Goal: Obtain resource: Download file/media

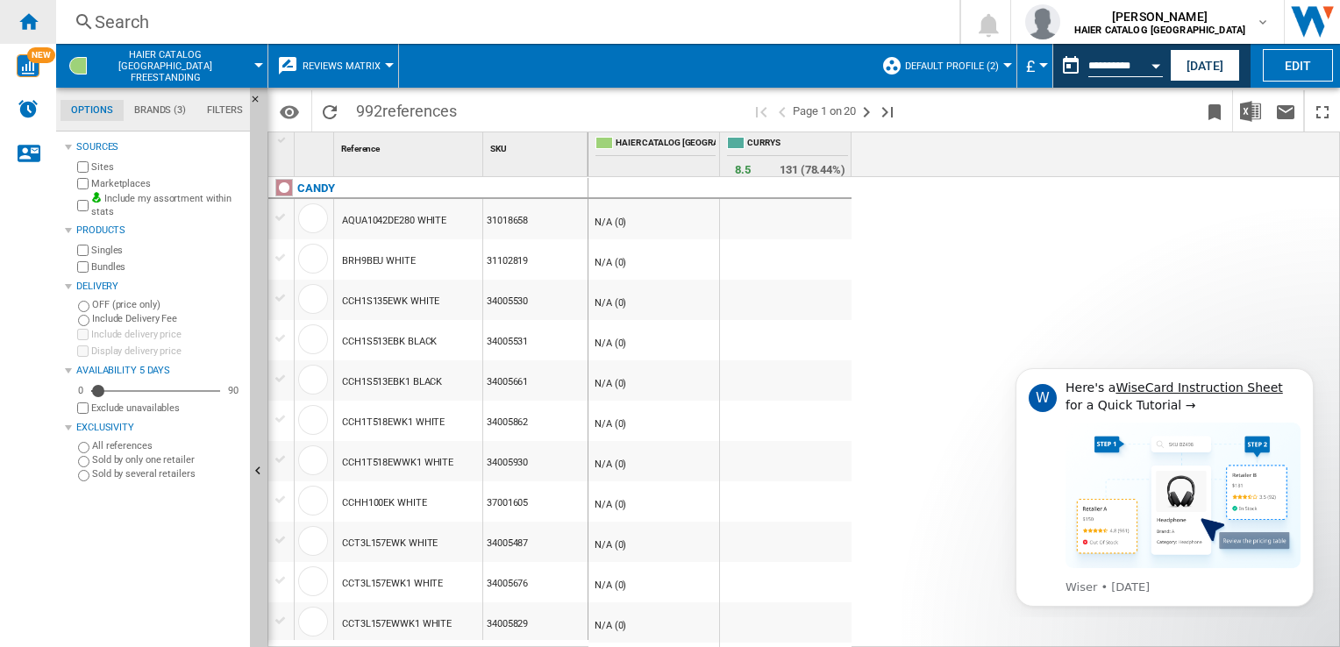
click at [21, 36] on div "Home" at bounding box center [28, 22] width 56 height 44
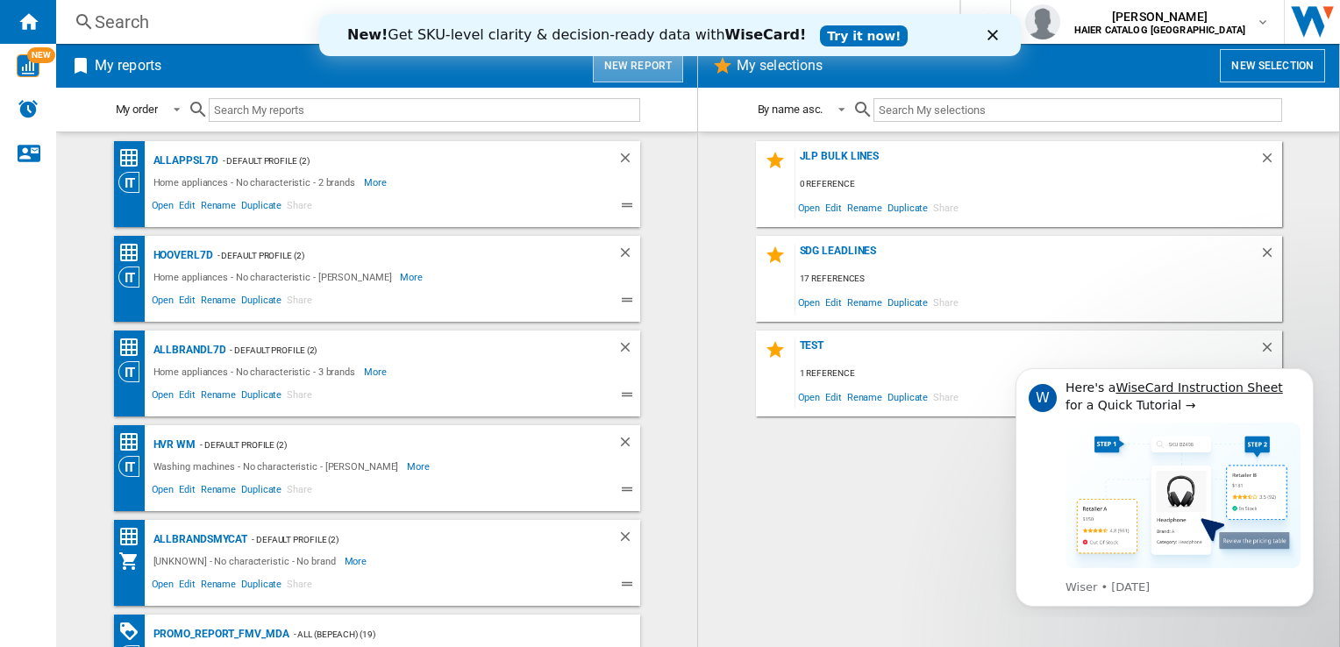
click at [649, 70] on button "New report" at bounding box center [638, 65] width 90 height 33
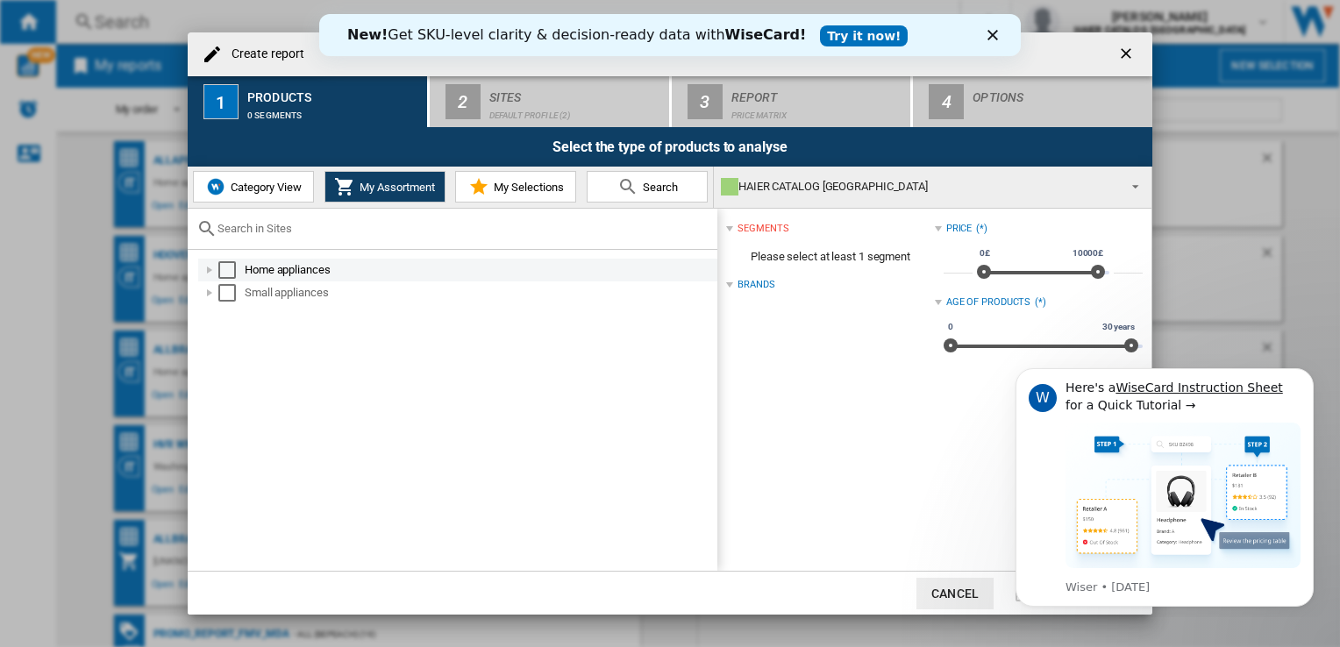
click at [211, 272] on div at bounding box center [210, 270] width 18 height 18
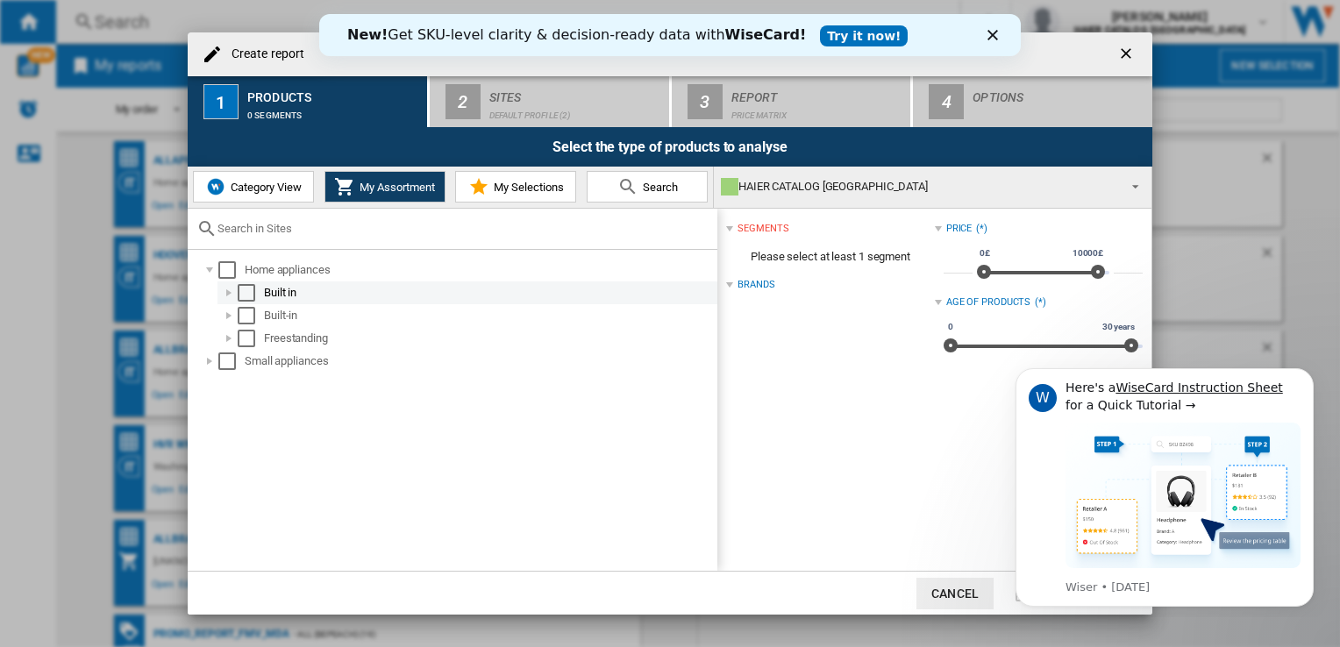
click at [231, 295] on div at bounding box center [229, 293] width 18 height 18
click at [254, 291] on div "Select" at bounding box center [247, 293] width 18 height 18
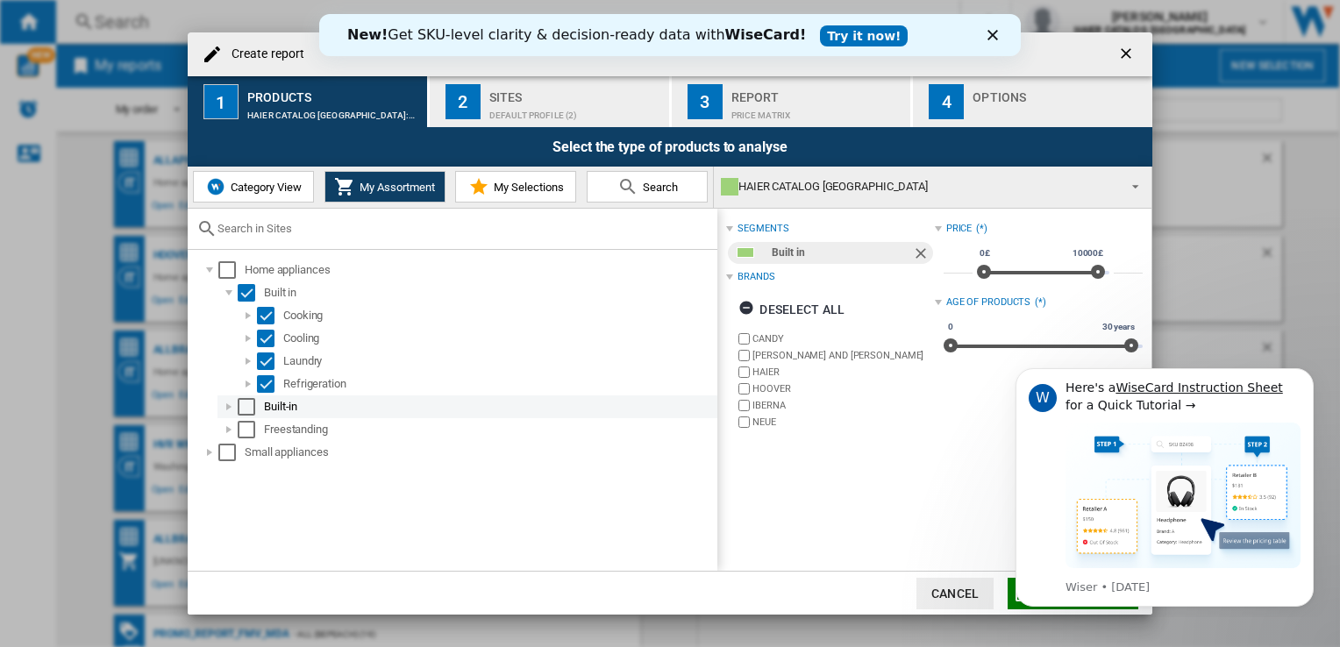
click at [248, 401] on div "Select" at bounding box center [247, 407] width 18 height 18
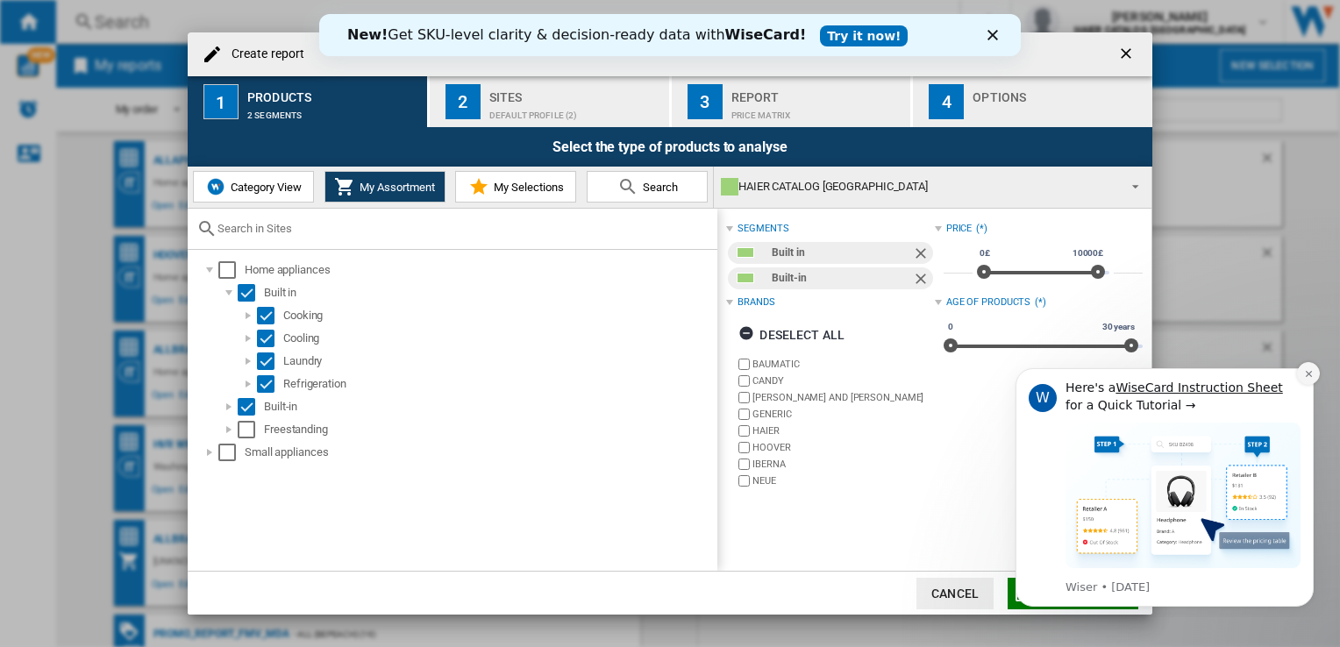
click at [1308, 374] on icon "Dismiss notification" at bounding box center [1309, 374] width 10 height 10
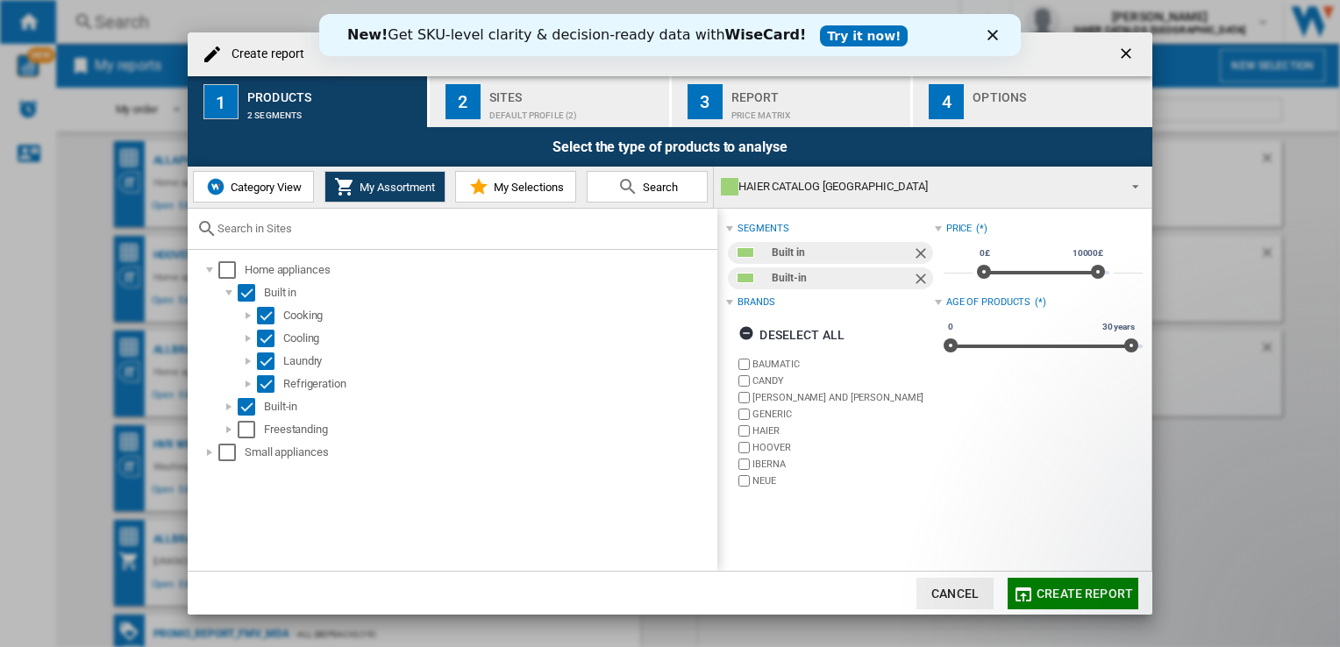
click at [512, 192] on span "My Selections" at bounding box center [526, 187] width 75 height 13
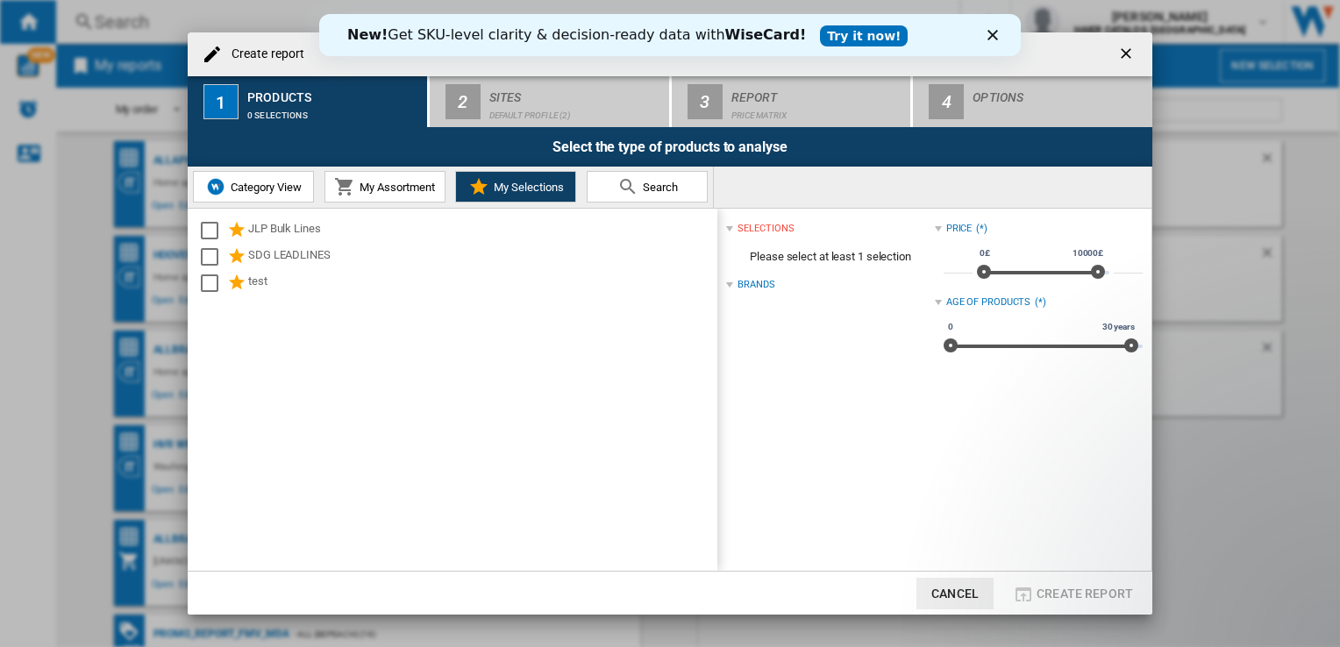
click at [390, 190] on span "My Assortment" at bounding box center [395, 187] width 80 height 13
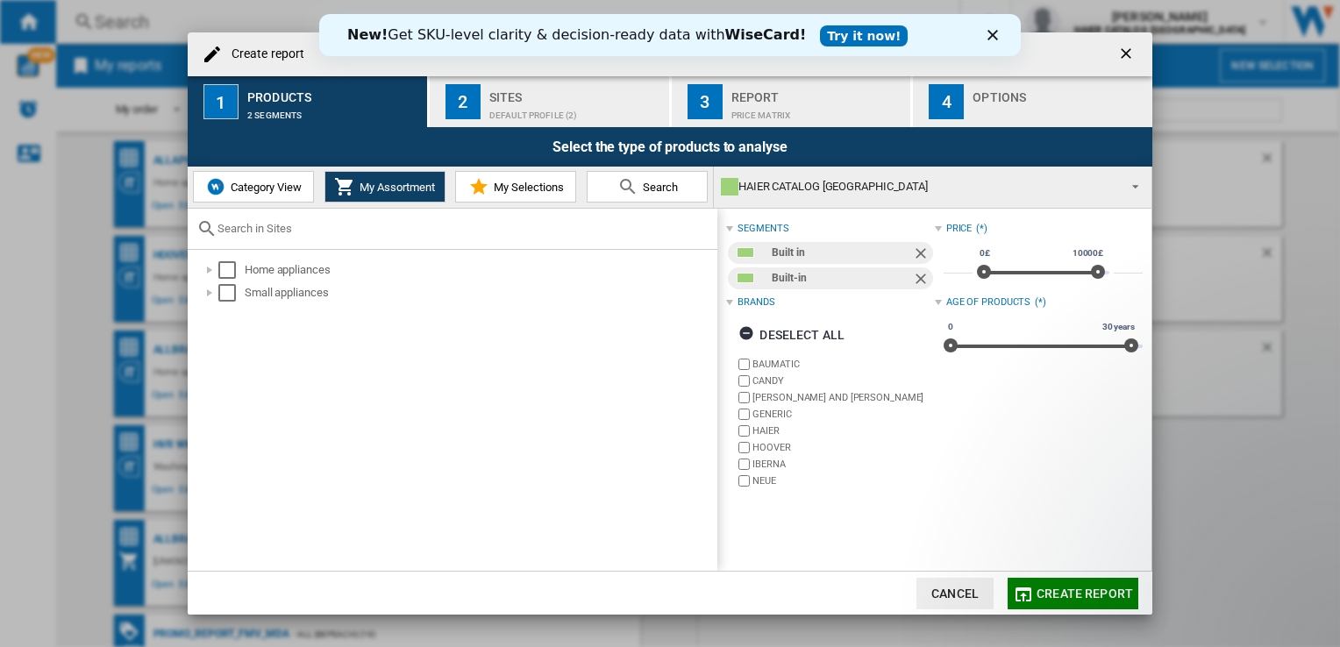
click at [1088, 582] on button "Create report" at bounding box center [1072, 594] width 131 height 32
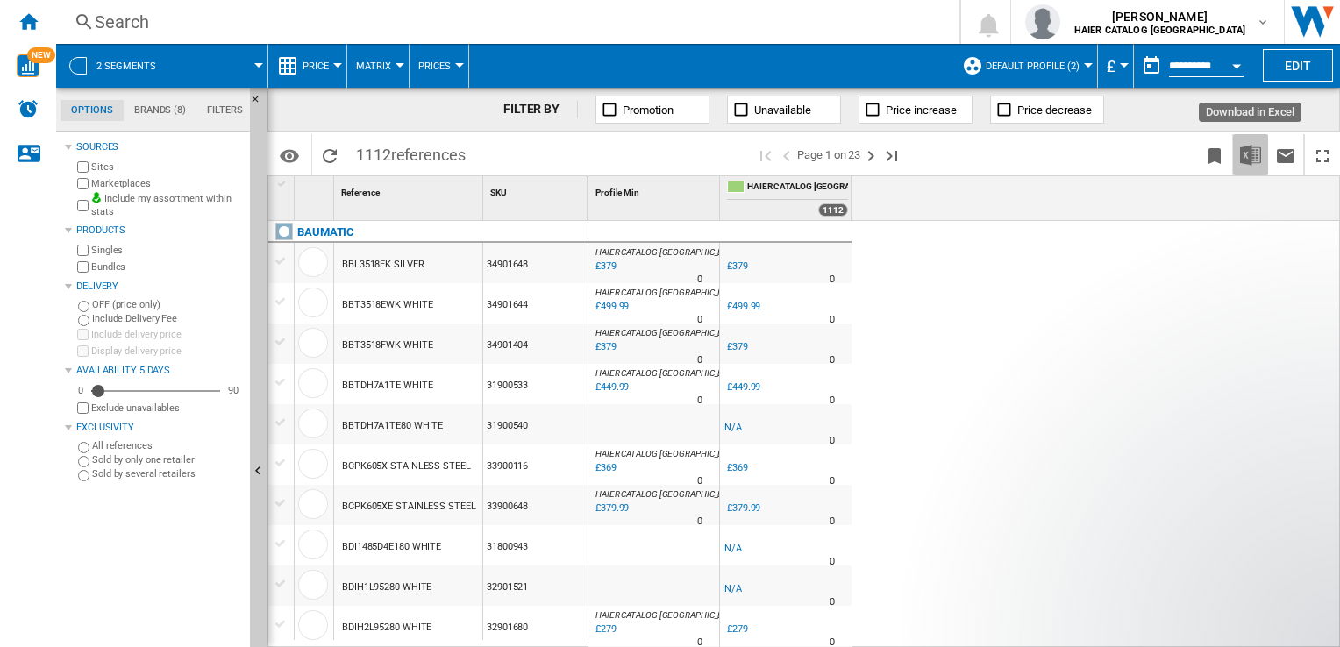
click at [1252, 170] on button "Download in Excel" at bounding box center [1250, 154] width 35 height 41
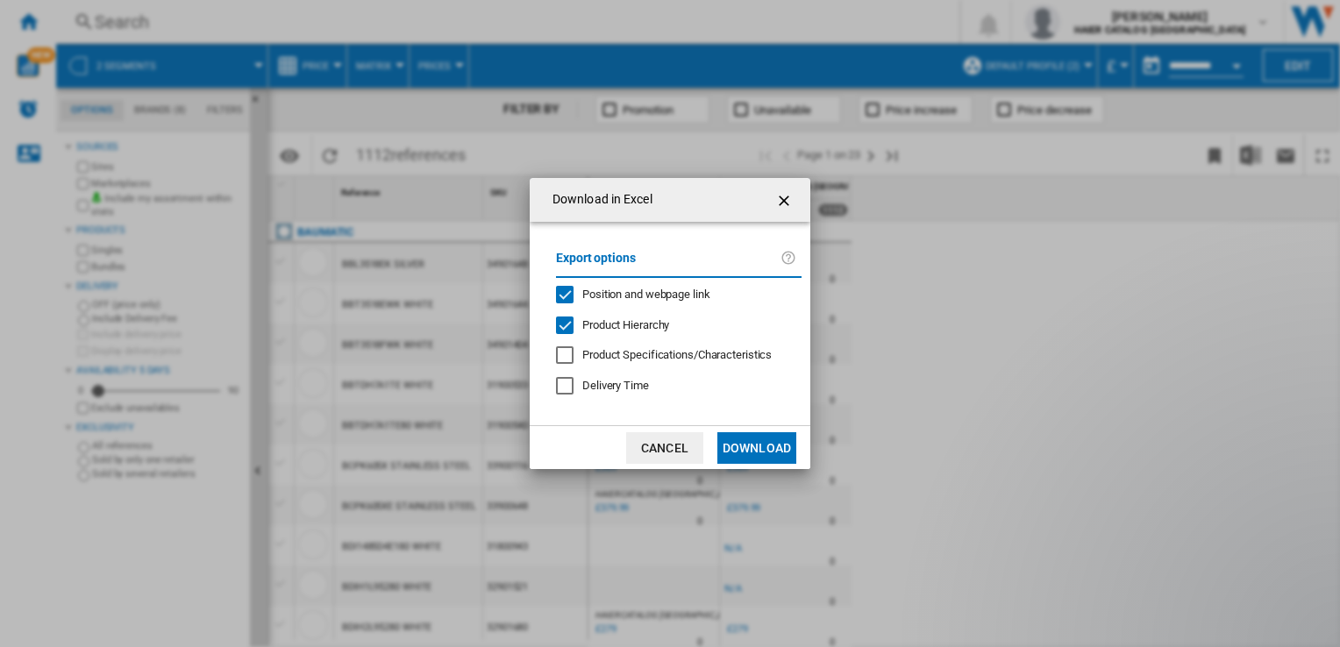
click at [758, 438] on button "Download" at bounding box center [756, 448] width 79 height 32
